Goal: Transaction & Acquisition: Purchase product/service

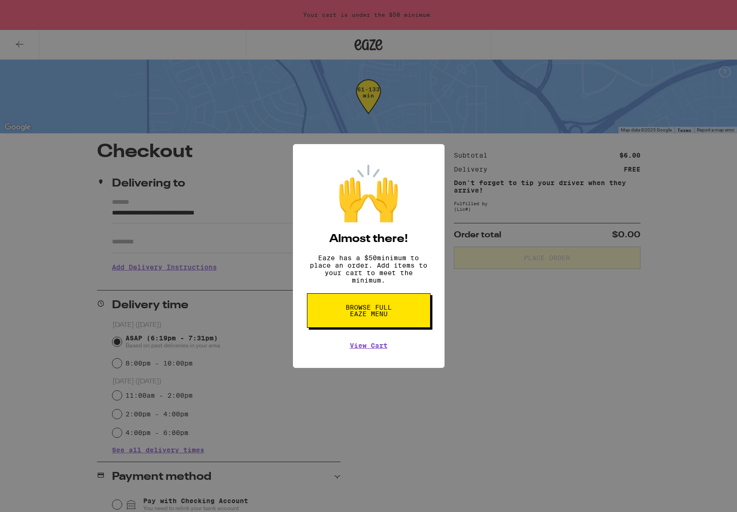
click at [383, 312] on span "Browse full Eaze Menu" at bounding box center [368, 310] width 48 height 13
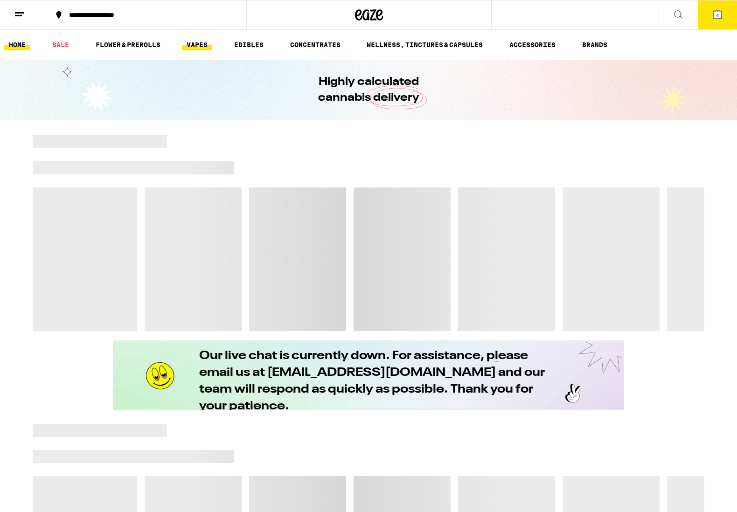
click at [199, 47] on link "VAPES" at bounding box center [197, 44] width 30 height 11
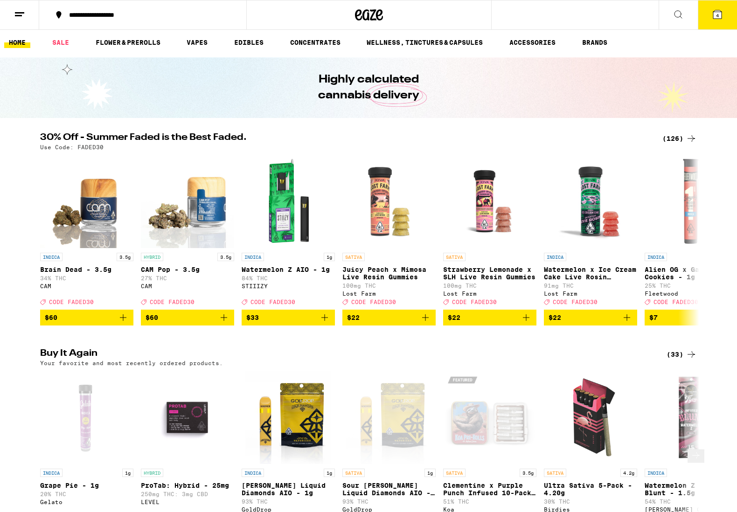
scroll to position [241, 0]
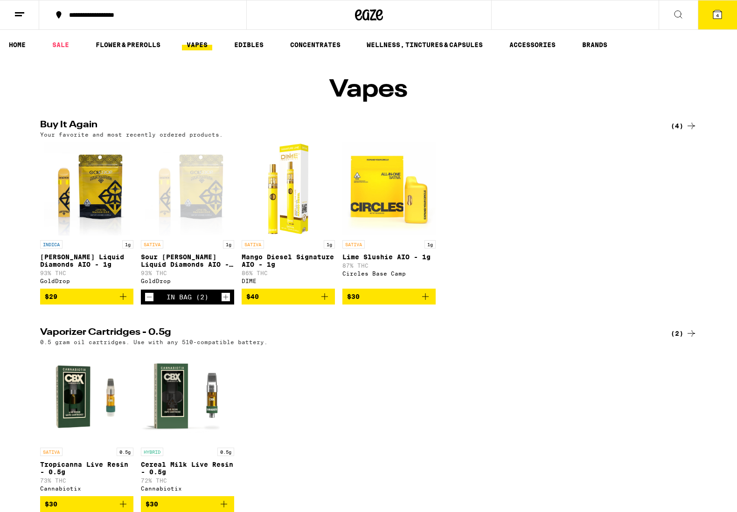
click at [721, 21] on button "4" at bounding box center [716, 14] width 39 height 29
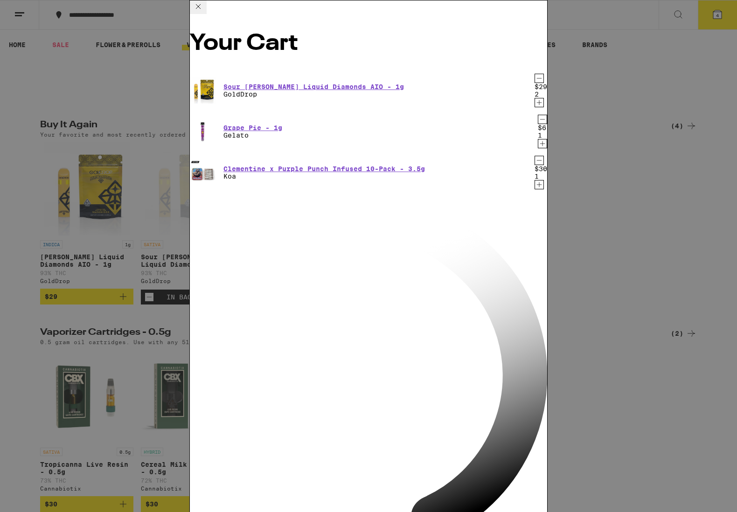
click at [204, 8] on icon at bounding box center [198, 6] width 11 height 11
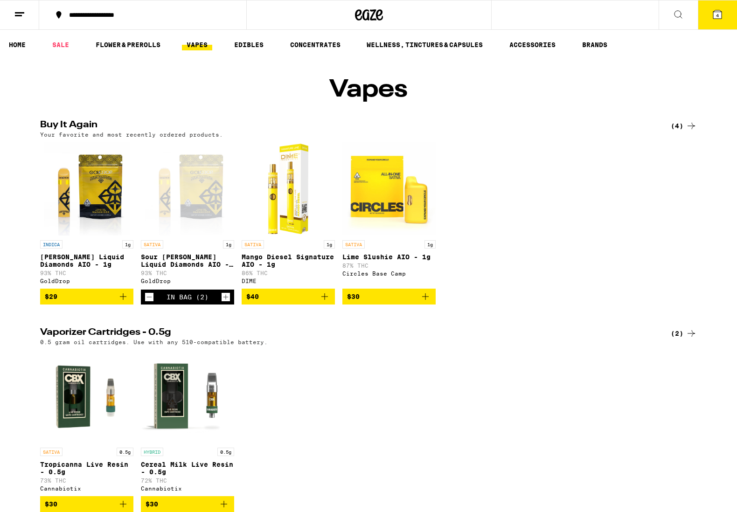
click at [727, 13] on button "4" at bounding box center [716, 14] width 39 height 29
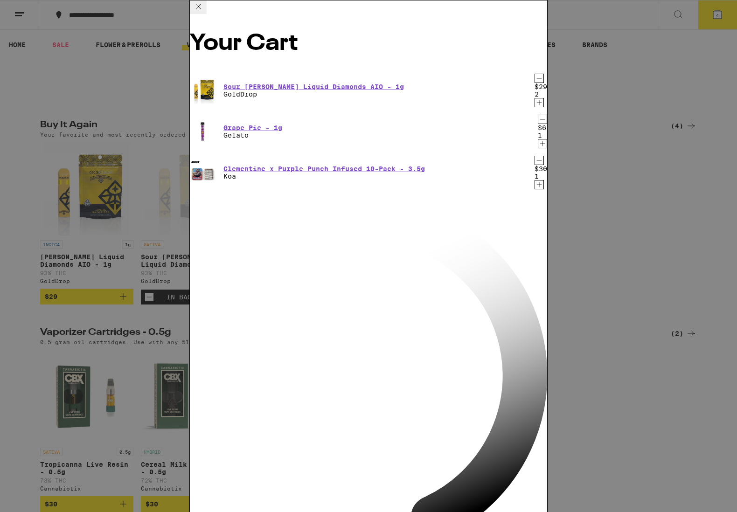
click at [538, 114] on icon "Decrement" at bounding box center [542, 119] width 8 height 11
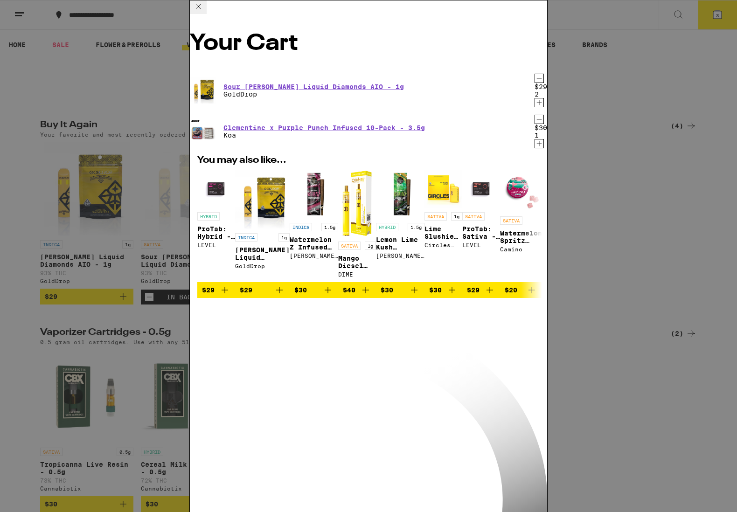
click at [535, 114] on icon "Decrement" at bounding box center [539, 119] width 8 height 11
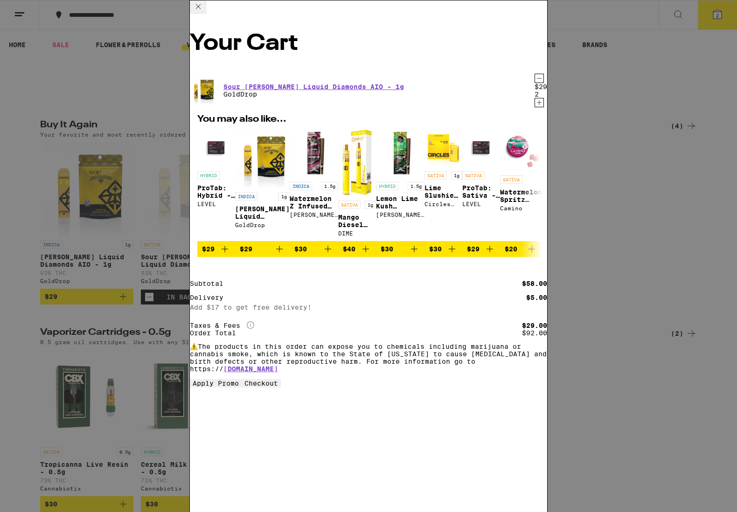
click at [204, 12] on icon at bounding box center [198, 6] width 11 height 11
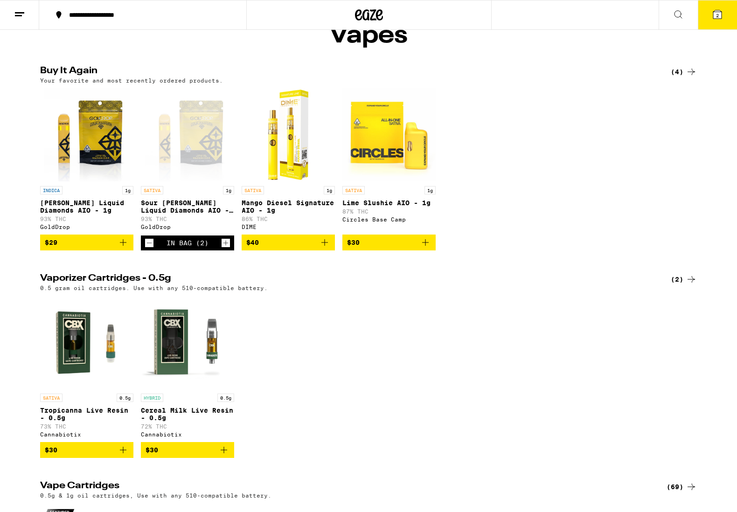
scroll to position [55, 0]
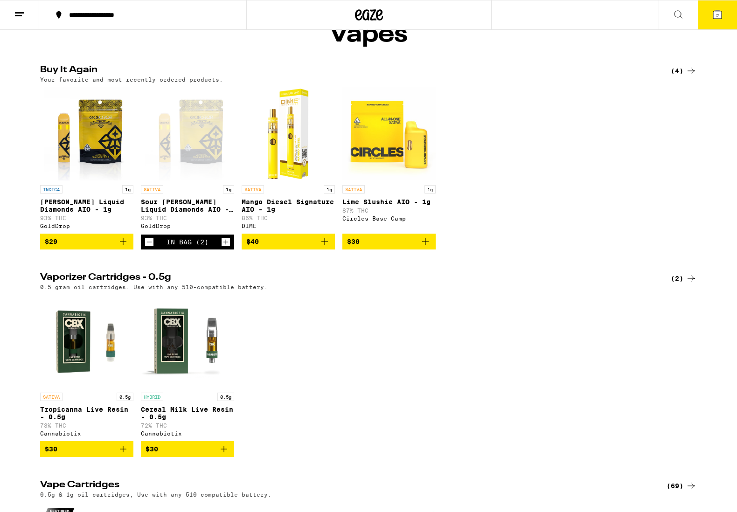
click at [126, 247] on icon "Add to bag" at bounding box center [122, 241] width 11 height 11
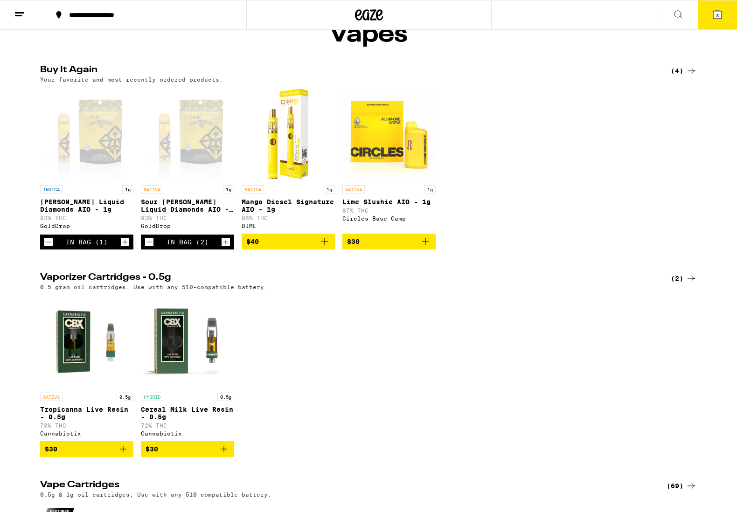
click at [126, 248] on icon "Increment" at bounding box center [125, 241] width 8 height 11
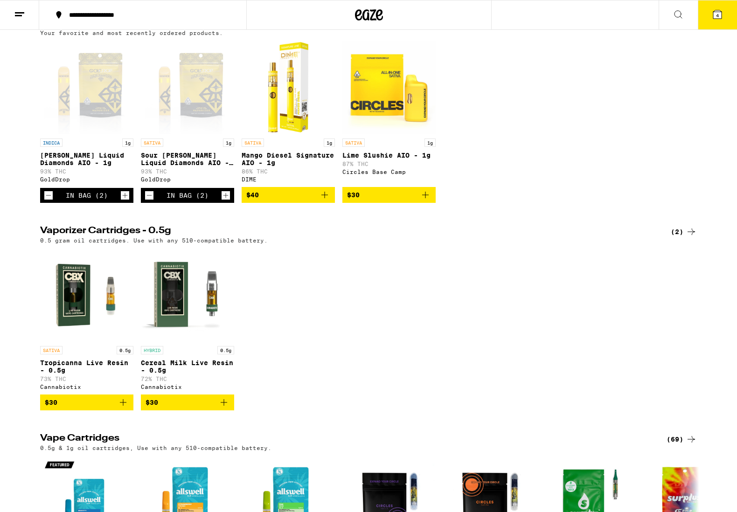
scroll to position [108, 0]
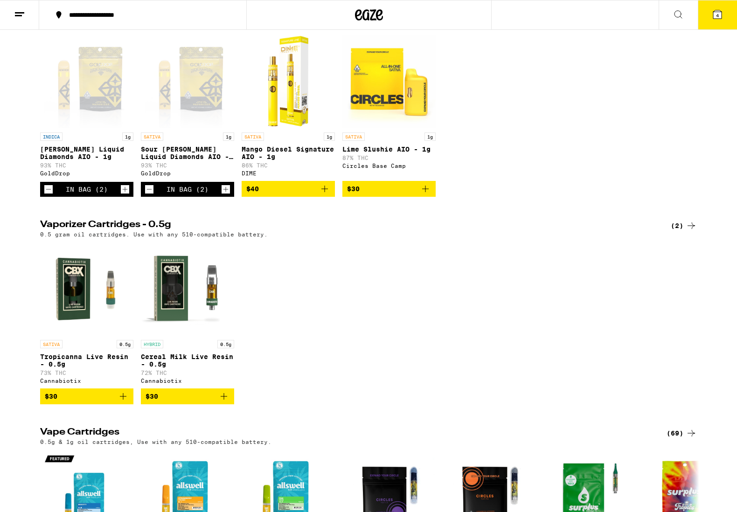
click at [47, 195] on icon "Decrement" at bounding box center [48, 189] width 8 height 11
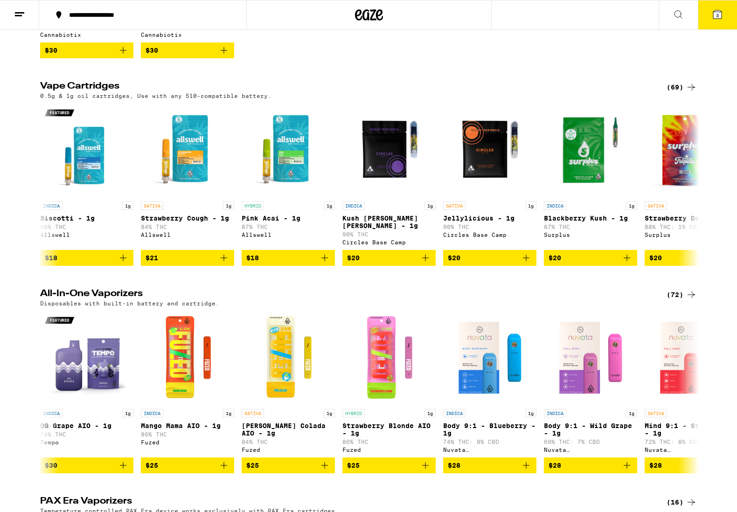
scroll to position [0, 0]
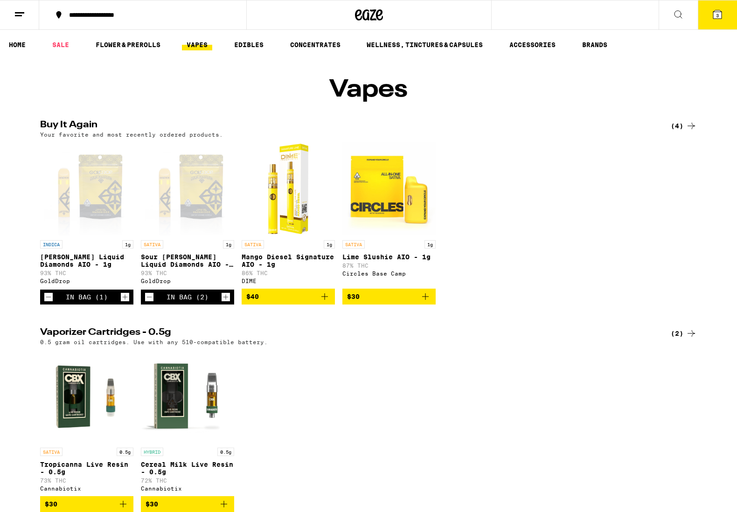
click at [128, 303] on icon "Increment" at bounding box center [125, 296] width 8 height 11
click at [720, 17] on icon at bounding box center [717, 14] width 8 height 8
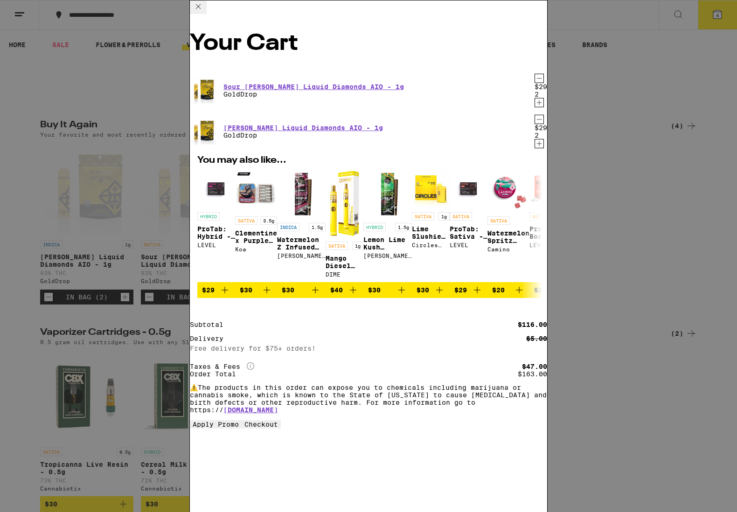
click at [281, 428] on button "Checkout" at bounding box center [260, 424] width 39 height 8
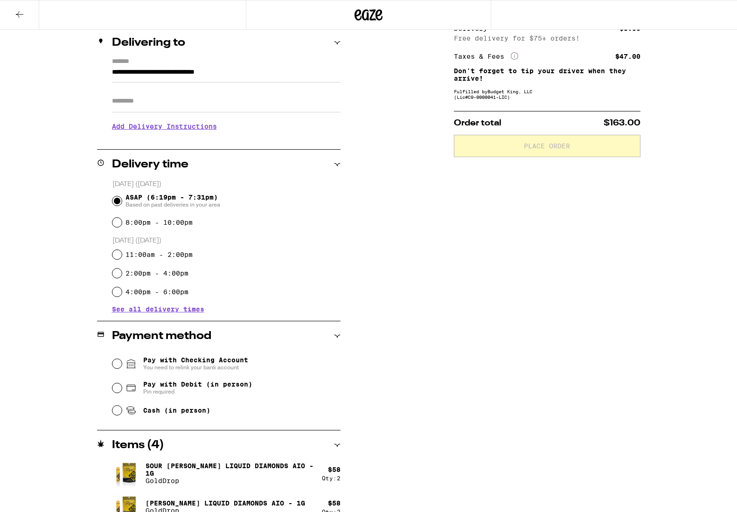
scroll to position [127, 0]
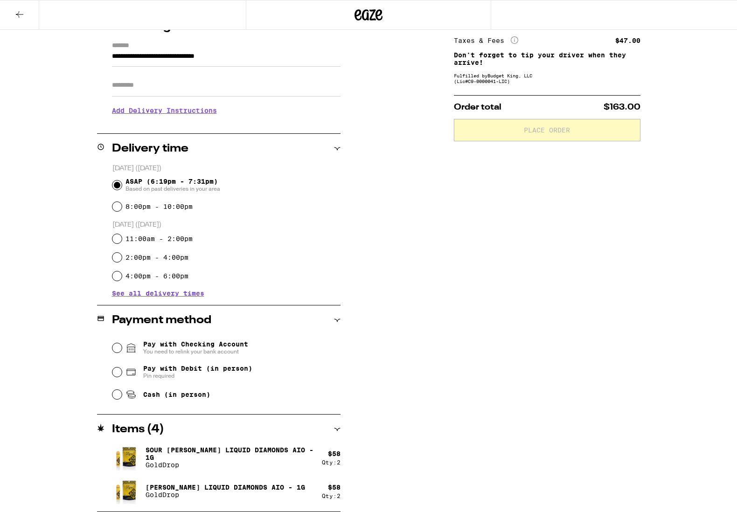
click at [113, 367] on div "Pay with Debit (in person) Pin required" at bounding box center [226, 372] width 228 height 24
click at [115, 375] on input "Pay with Debit (in person) Pin required" at bounding box center [116, 371] width 9 height 9
radio input "true"
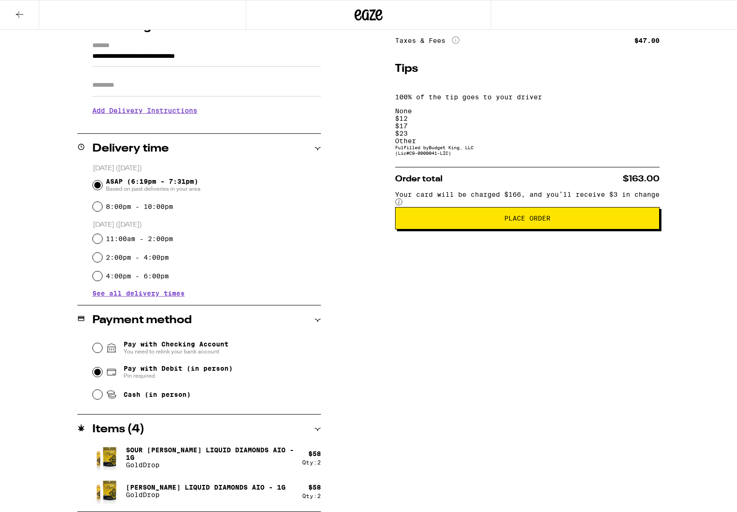
click at [603, 207] on button "Place Order" at bounding box center [527, 218] width 264 height 22
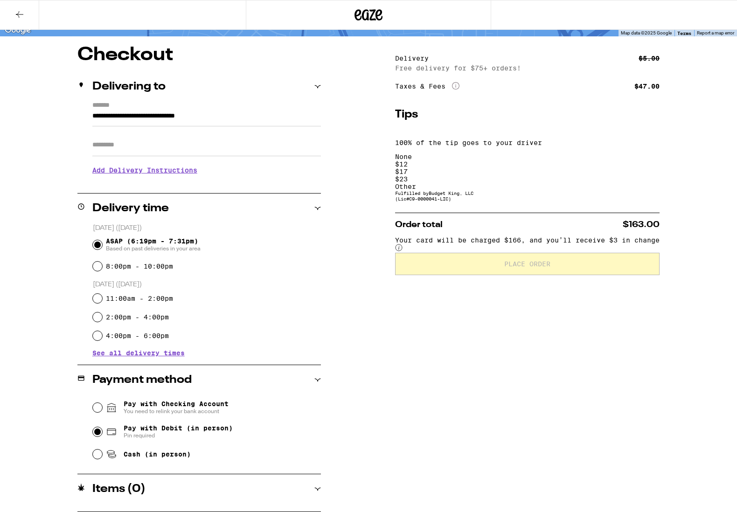
scroll to position [67, 0]
